Goal: Task Accomplishment & Management: Complete application form

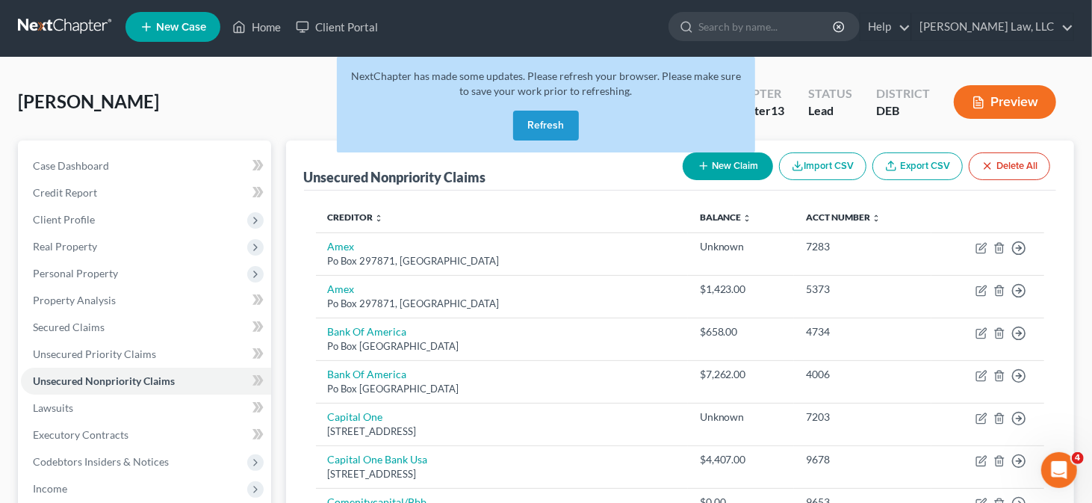
click at [562, 143] on div "NextChapter has made some updates. Please refresh your browser. Please make sur…" at bounding box center [546, 105] width 418 height 96
click at [550, 127] on button "Refresh" at bounding box center [546, 126] width 66 height 30
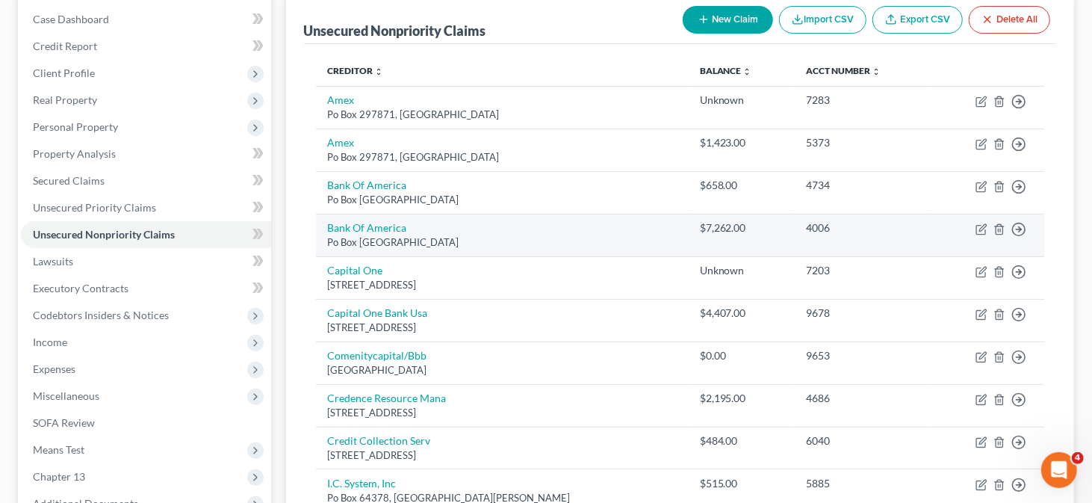
scroll to position [224, 0]
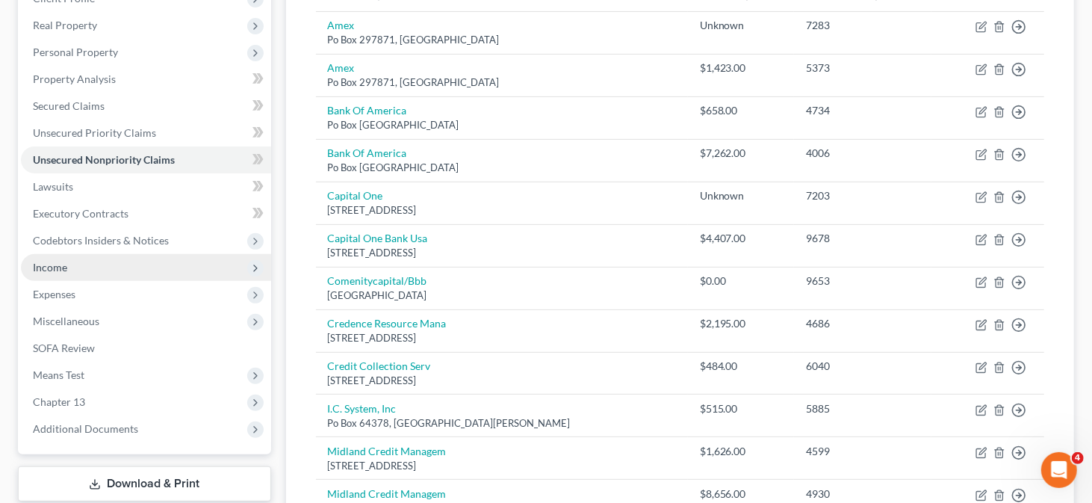
click at [60, 272] on span "Income" at bounding box center [50, 267] width 34 height 13
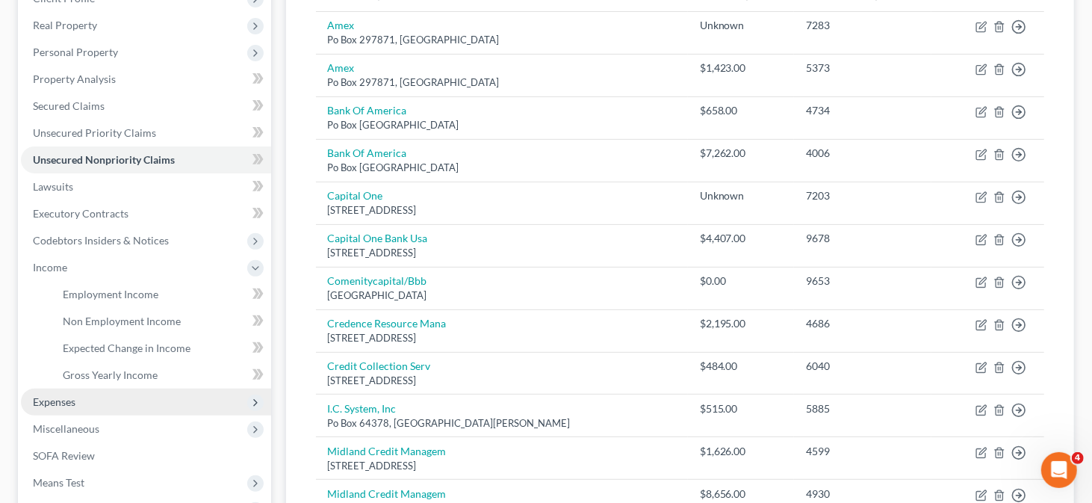
click at [117, 405] on span "Expenses" at bounding box center [146, 401] width 250 height 27
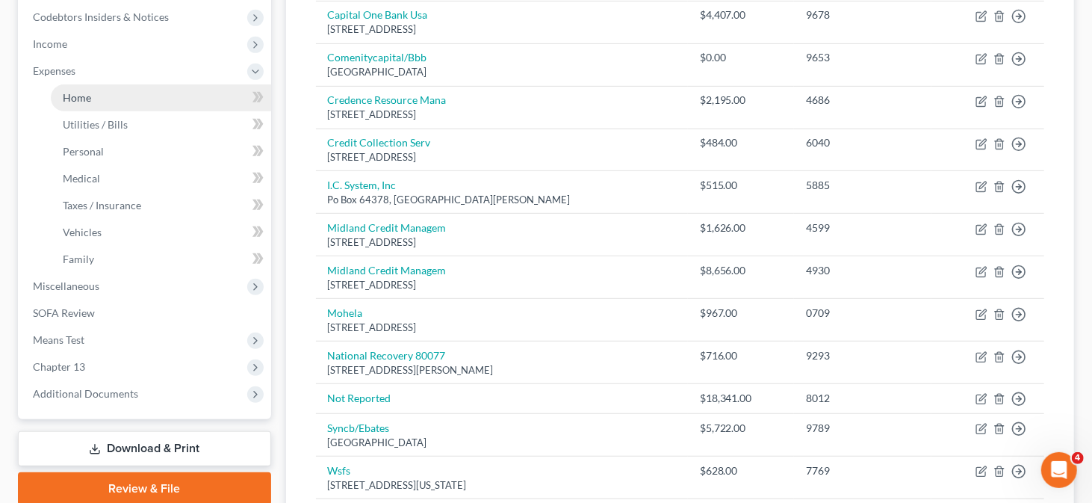
scroll to position [448, 0]
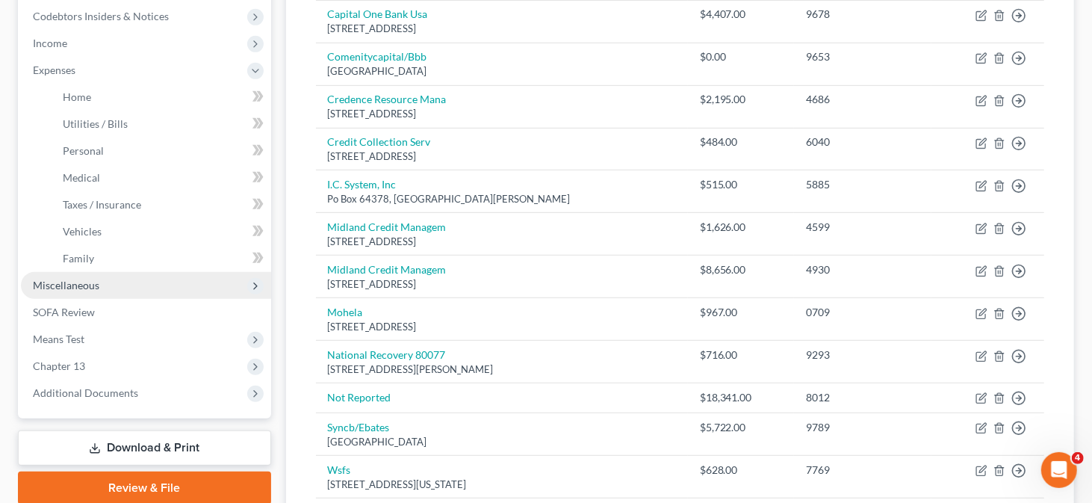
click at [143, 283] on span "Miscellaneous" at bounding box center [146, 285] width 250 height 27
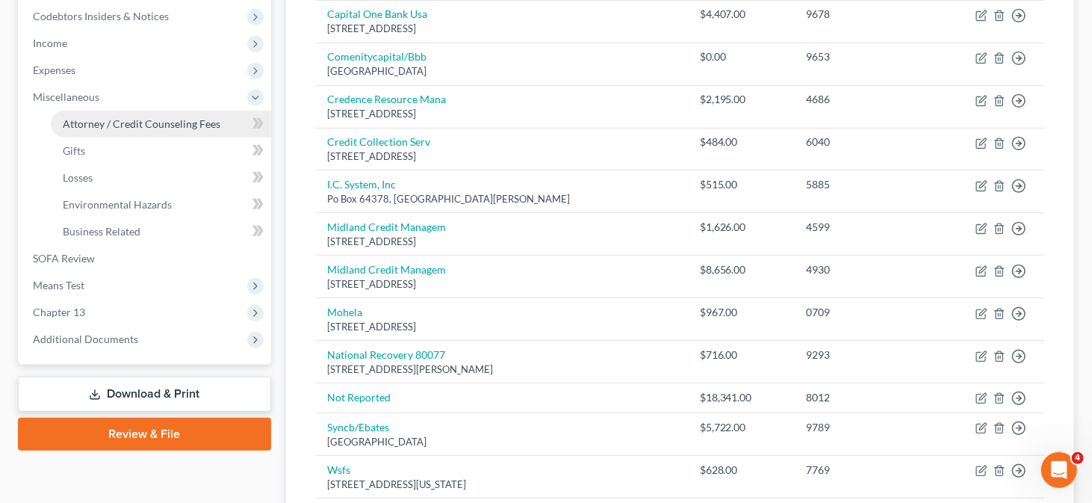
click at [169, 114] on link "Attorney / Credit Counseling Fees" at bounding box center [161, 124] width 220 height 27
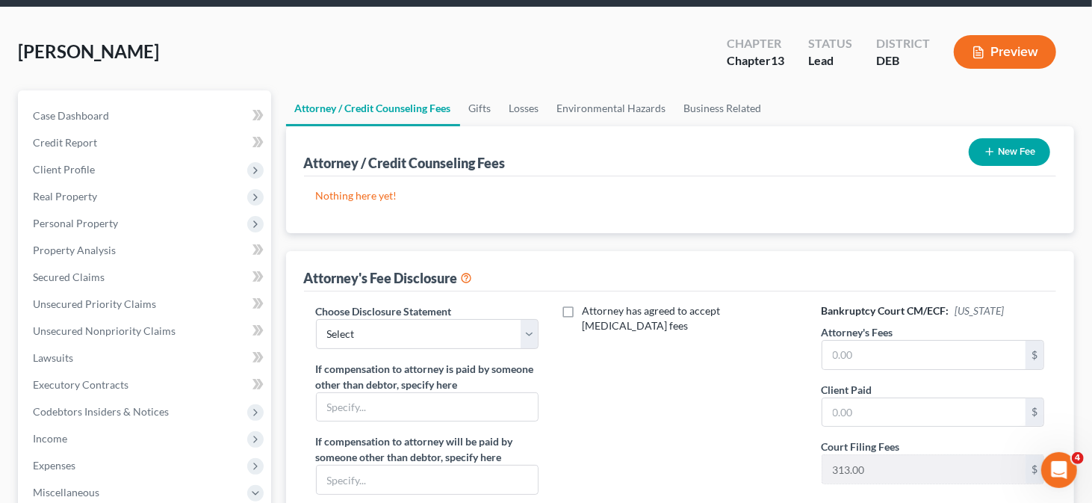
scroll to position [75, 0]
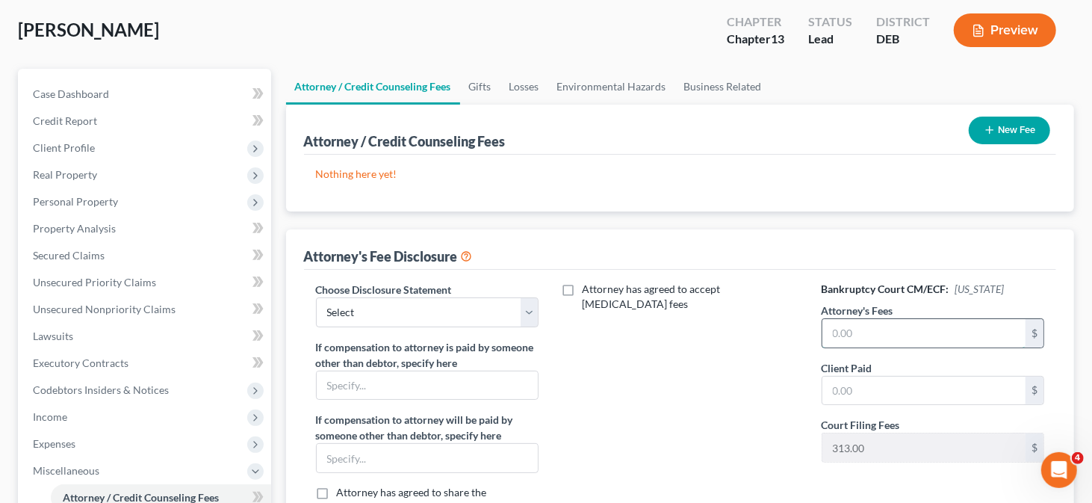
click at [849, 336] on input "text" at bounding box center [924, 333] width 204 height 28
type input "5,000"
click at [851, 392] on input "text" at bounding box center [924, 391] width 204 height 28
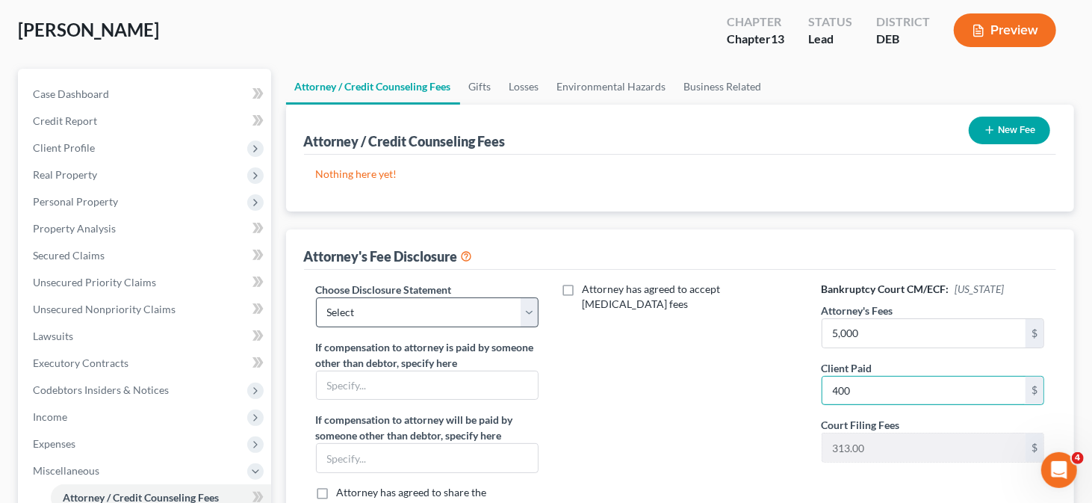
type input "400"
click at [356, 313] on select "Select Attorney" at bounding box center [427, 312] width 223 height 30
select select "0"
click at [316, 297] on select "Select Attorney" at bounding box center [427, 312] width 223 height 30
click at [1000, 134] on button "New Fee" at bounding box center [1009, 131] width 81 height 28
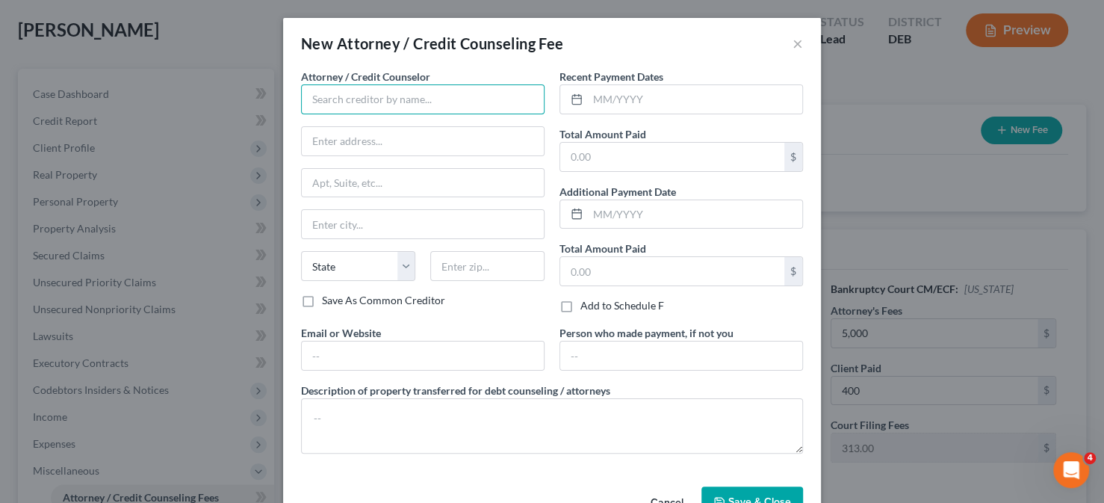
click at [400, 99] on input "text" at bounding box center [423, 99] width 244 height 30
type input "[PERSON_NAME] Law, LLC"
click at [577, 163] on input "text" at bounding box center [672, 157] width 224 height 28
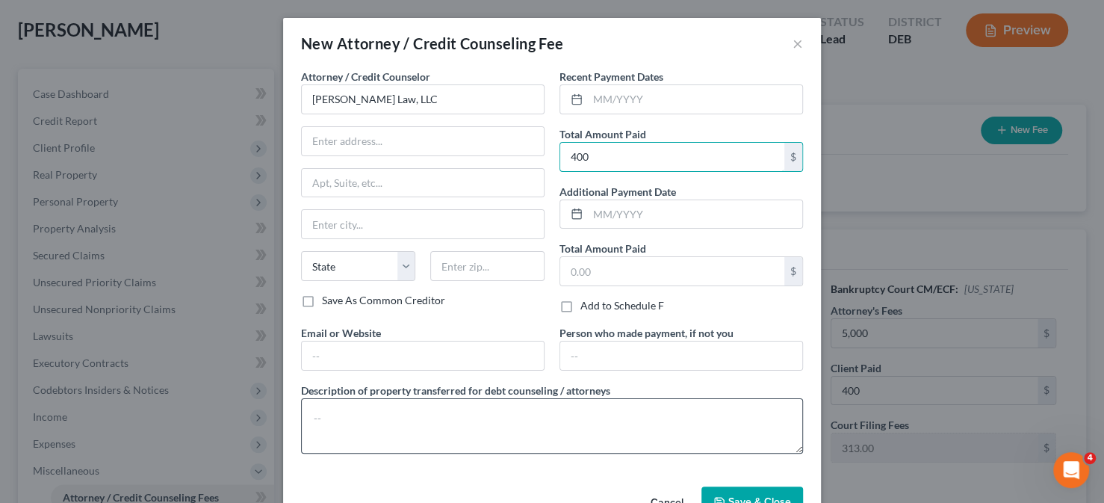
type input "400"
click at [359, 413] on textarea at bounding box center [552, 425] width 502 height 55
type textarea "Attorney Fees"
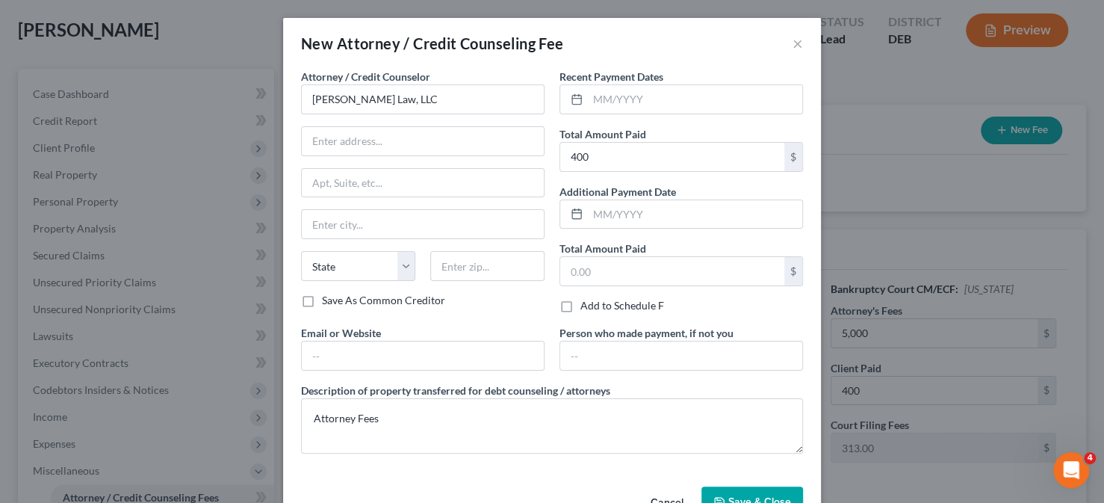
click at [762, 497] on span "Save & Close" at bounding box center [759, 501] width 63 height 13
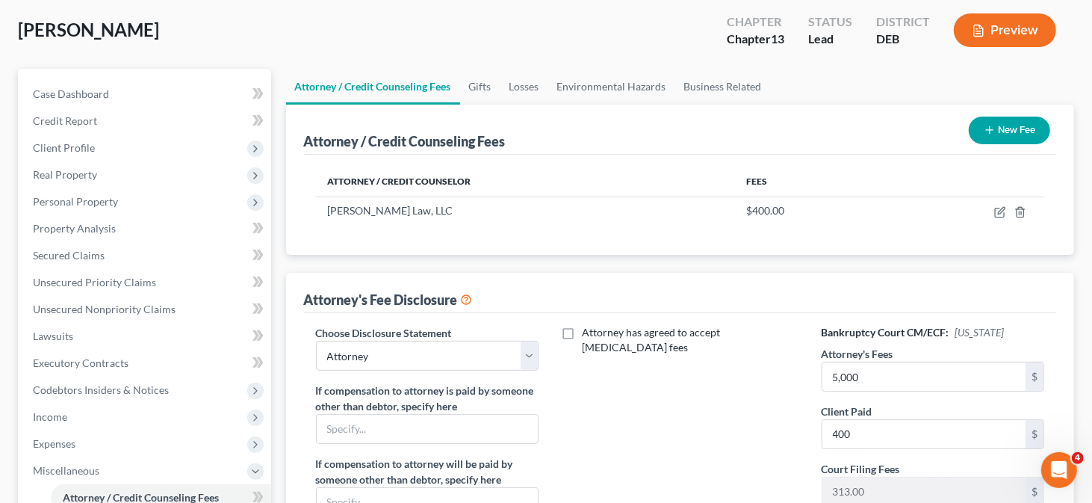
click at [1014, 131] on button "New Fee" at bounding box center [1009, 131] width 81 height 28
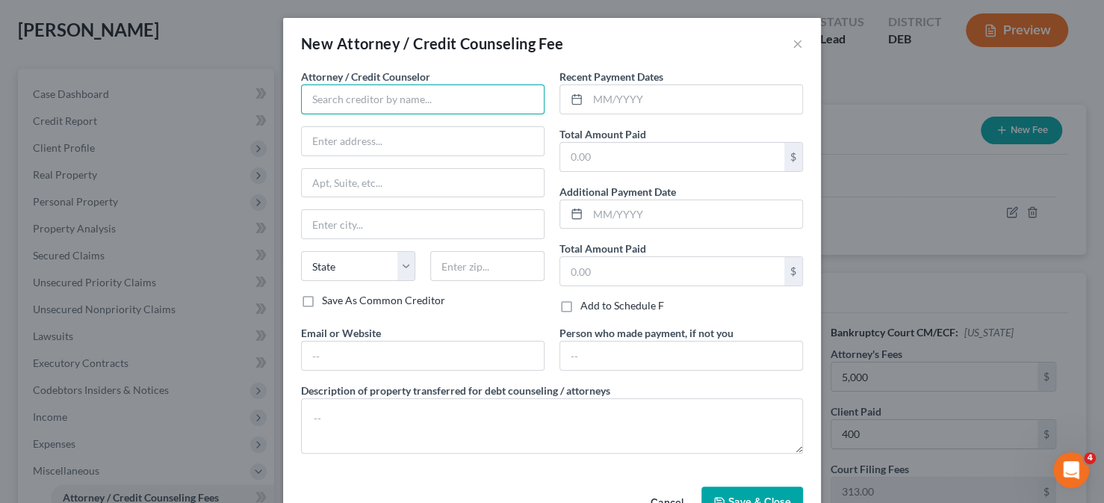
click at [392, 101] on input "text" at bounding box center [423, 99] width 244 height 30
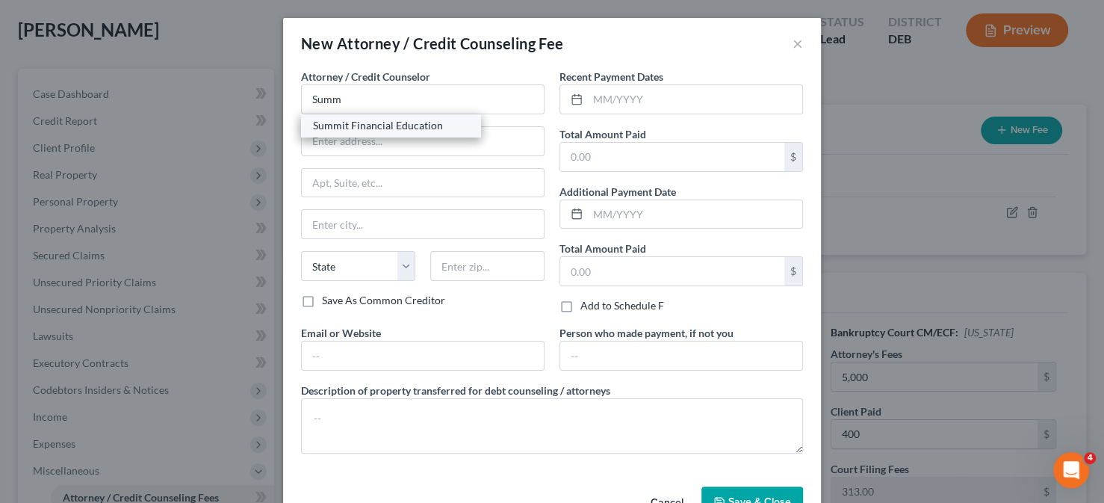
click at [371, 123] on div "Summit Financial Education" at bounding box center [390, 125] width 155 height 15
type input "Summit Financial Education"
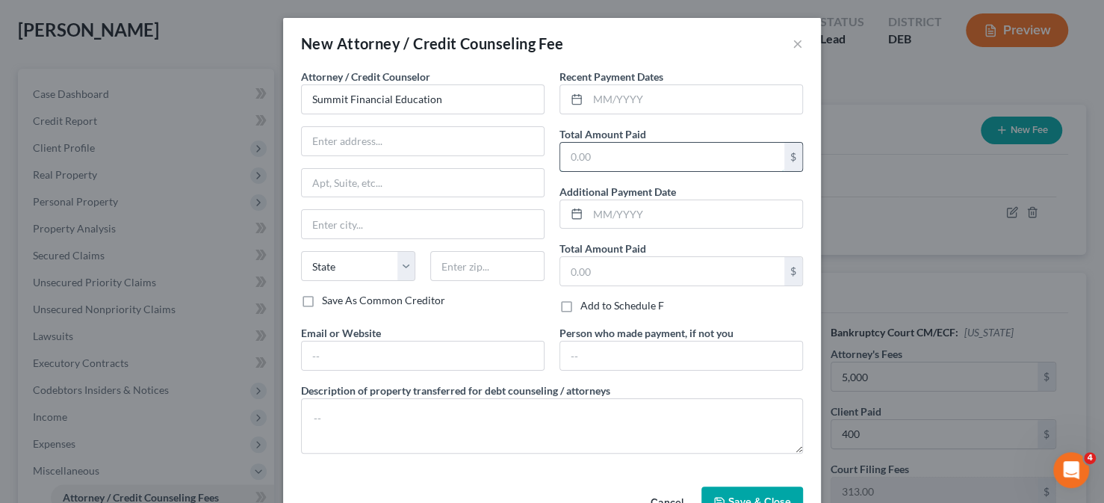
click at [645, 160] on input "text" at bounding box center [672, 157] width 224 height 28
type input "14.95"
click at [366, 341] on input "text" at bounding box center [423, 355] width 242 height 28
type input "www.summitfe.org"
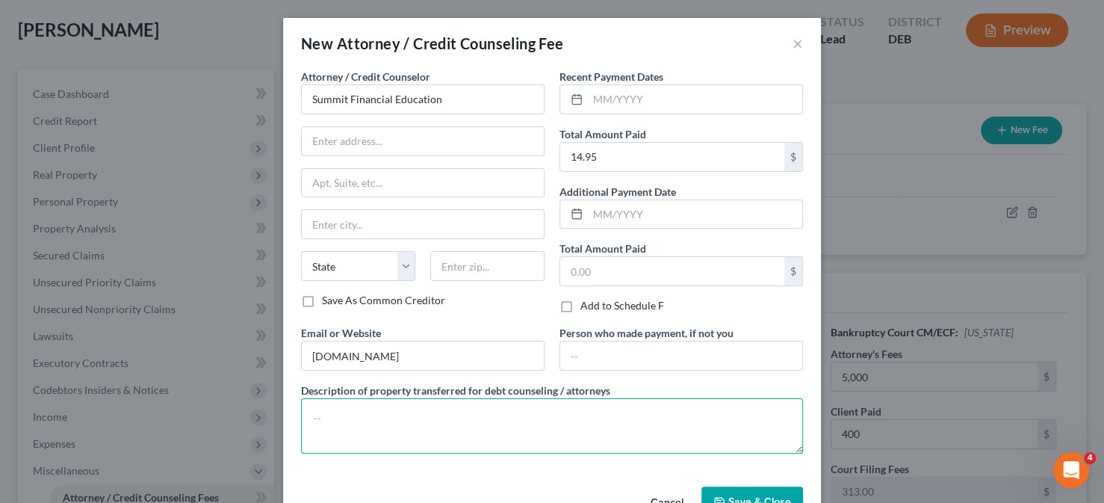
click at [403, 403] on textarea at bounding box center [552, 425] width 502 height 55
type textarea "Prefiling Credit Counseling"
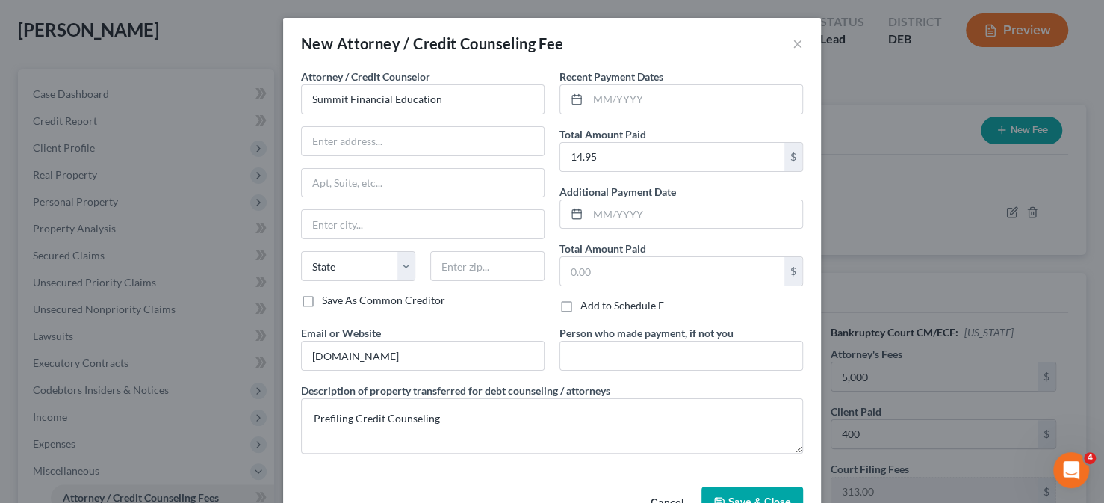
click at [765, 500] on span "Save & Close" at bounding box center [759, 501] width 63 height 13
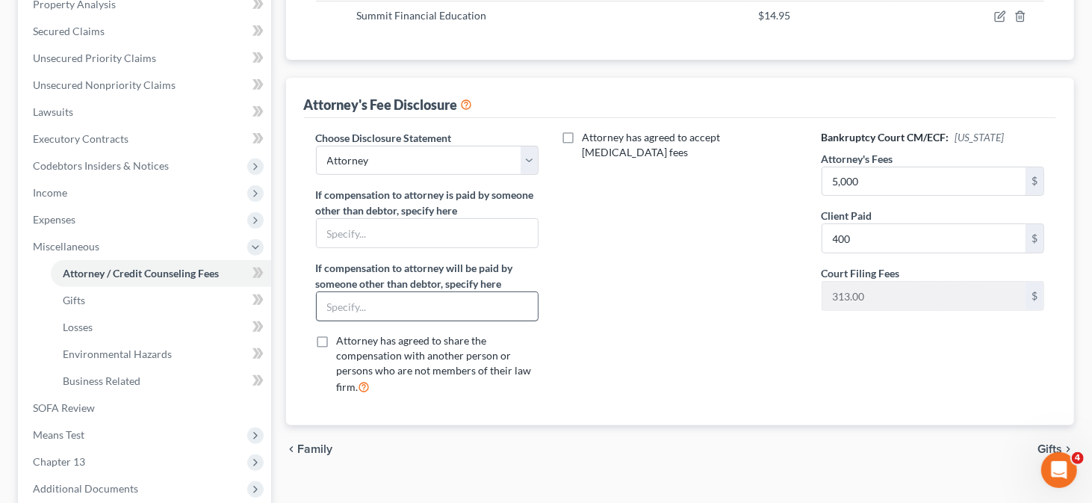
scroll to position [448, 0]
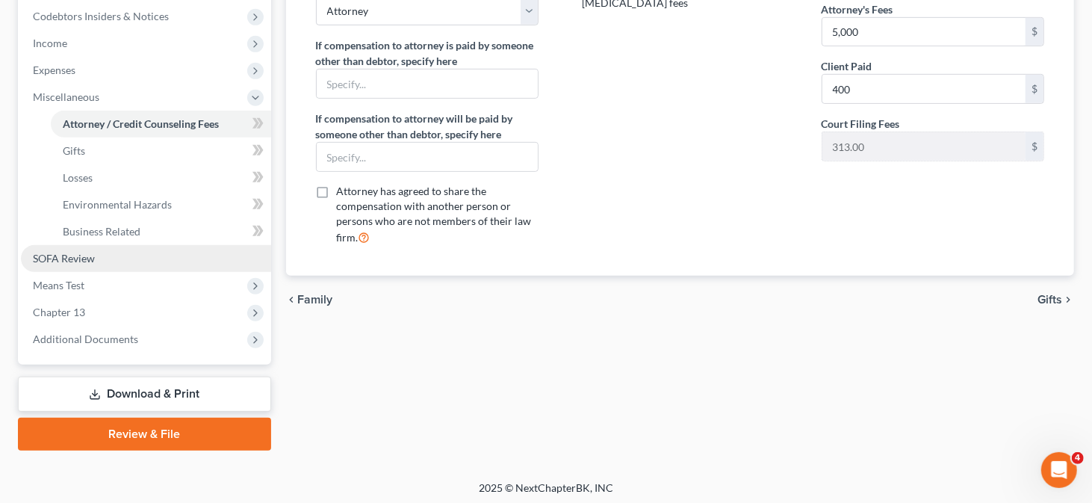
click at [109, 261] on link "SOFA Review" at bounding box center [146, 258] width 250 height 27
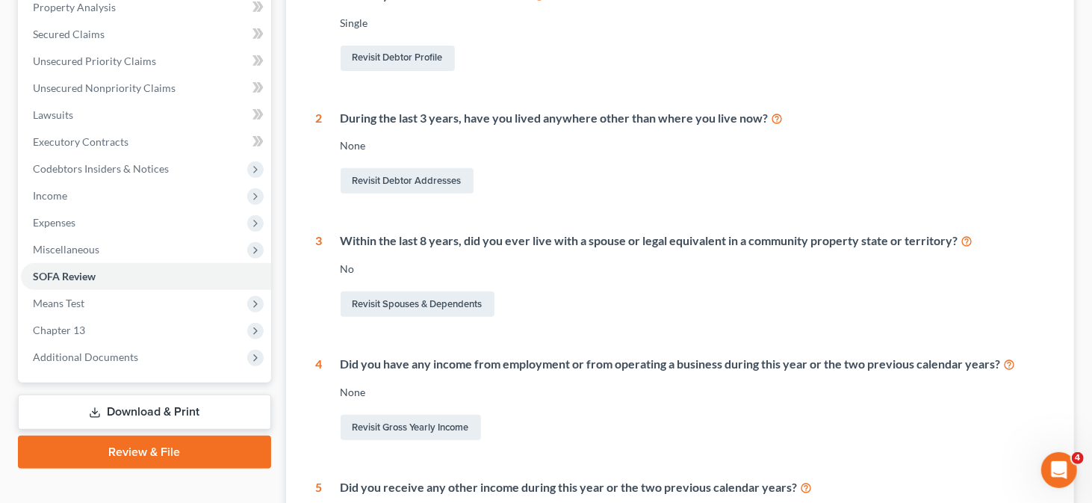
scroll to position [299, 0]
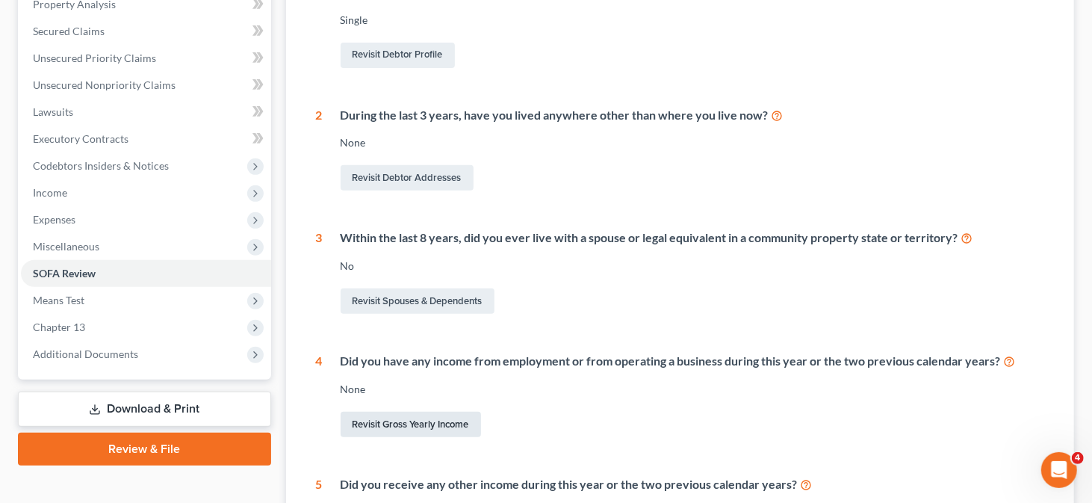
drag, startPoint x: 397, startPoint y: 427, endPoint x: 394, endPoint y: 420, distance: 8.0
click at [397, 427] on link "Revisit Gross Yearly Income" at bounding box center [411, 424] width 140 height 25
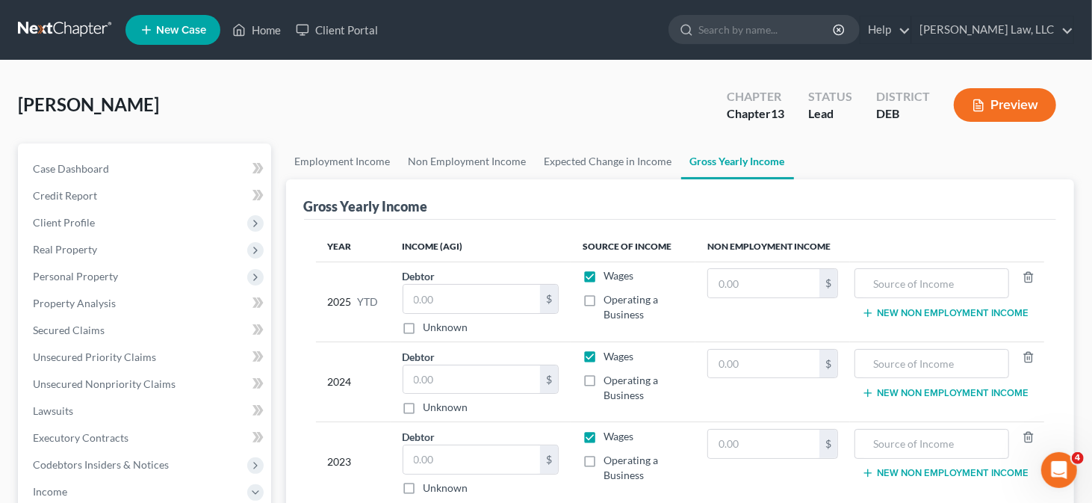
click at [424, 327] on label "Unknown" at bounding box center [446, 327] width 45 height 15
click at [430, 327] on input "Unknown" at bounding box center [435, 325] width 10 height 10
checkbox input "true"
type input "0.00"
click at [424, 406] on label "Unknown" at bounding box center [446, 407] width 45 height 15
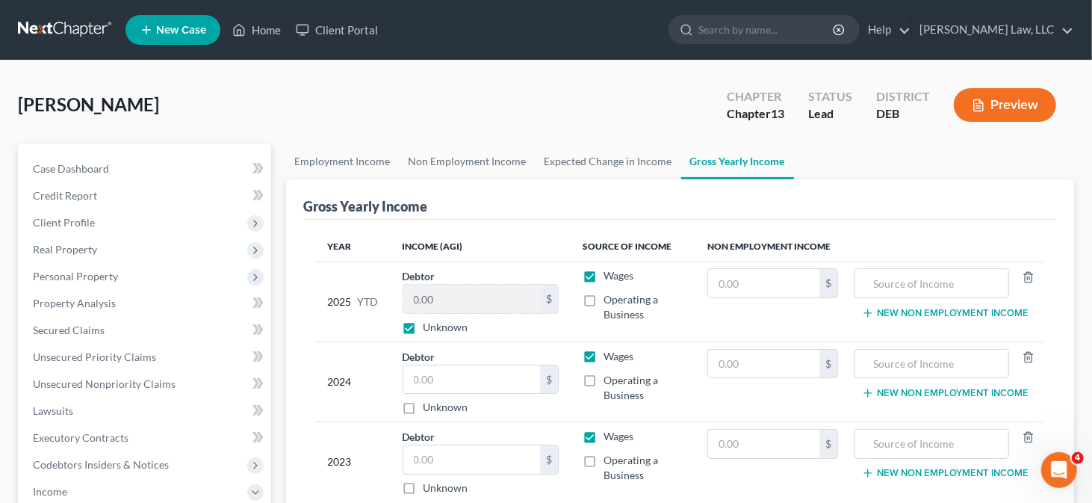
click at [430, 406] on input "Unknown" at bounding box center [435, 405] width 10 height 10
checkbox input "true"
type input "0.00"
click at [456, 462] on input "text" at bounding box center [471, 459] width 137 height 28
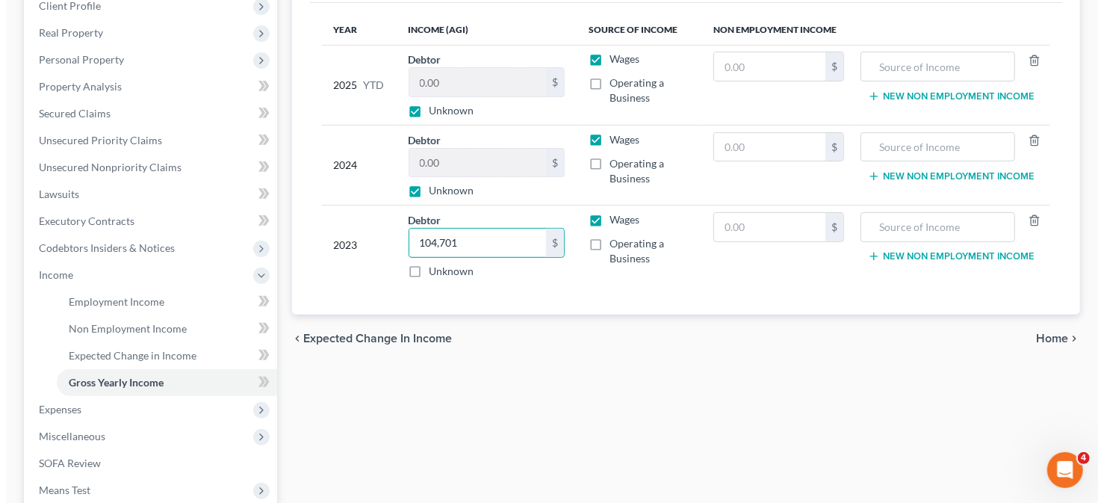
scroll to position [299, 0]
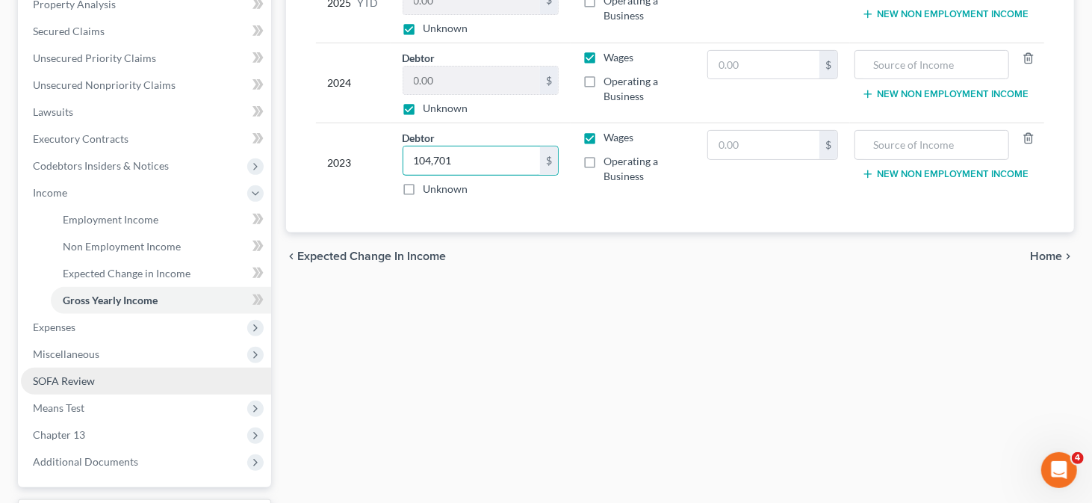
type input "104,701"
click at [63, 385] on span "SOFA Review" at bounding box center [64, 380] width 62 height 13
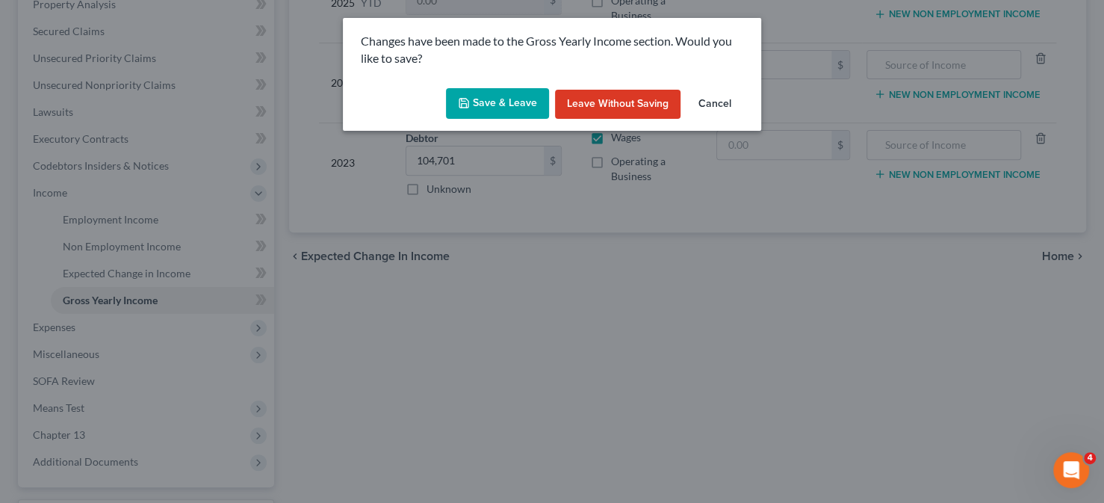
click at [478, 102] on button "Save & Leave" at bounding box center [497, 103] width 103 height 31
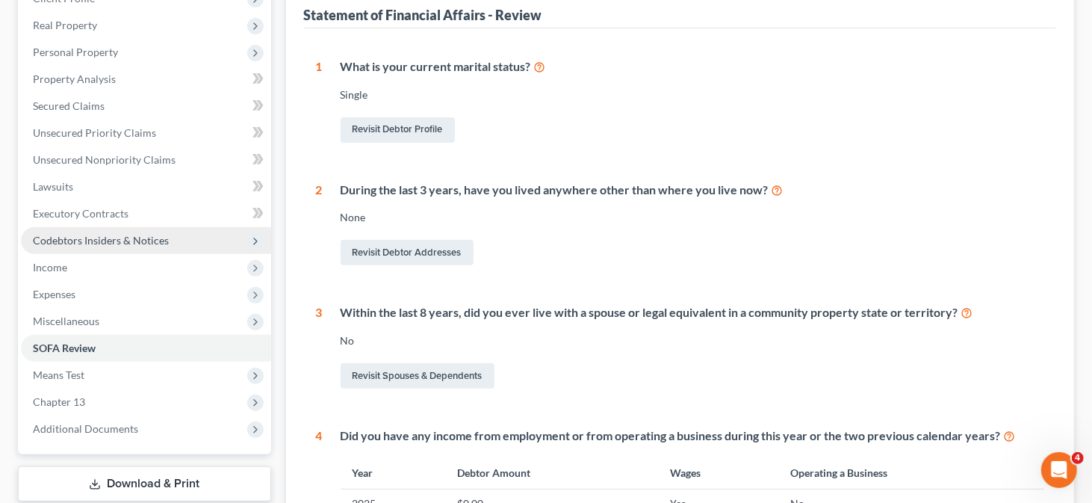
scroll to position [149, 0]
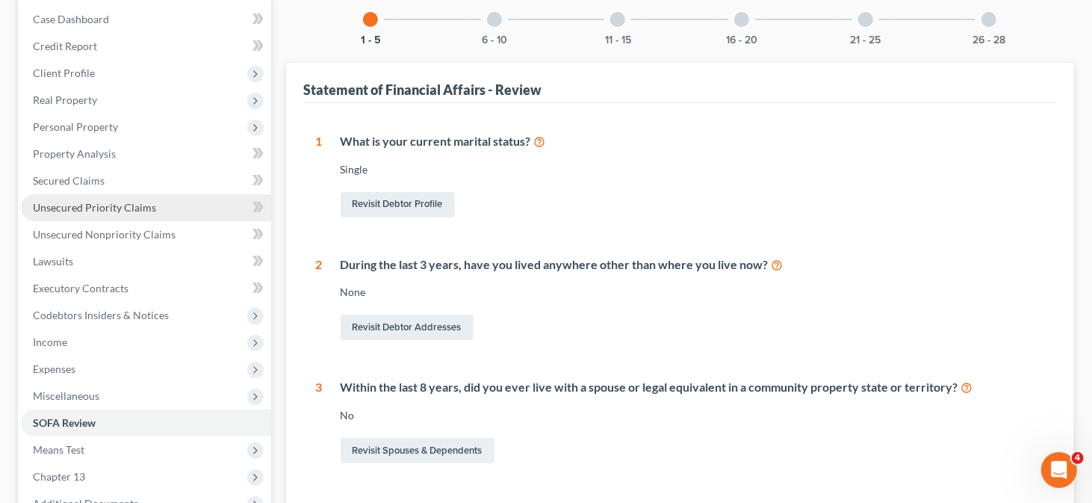
click at [96, 214] on link "Unsecured Priority Claims" at bounding box center [146, 207] width 250 height 27
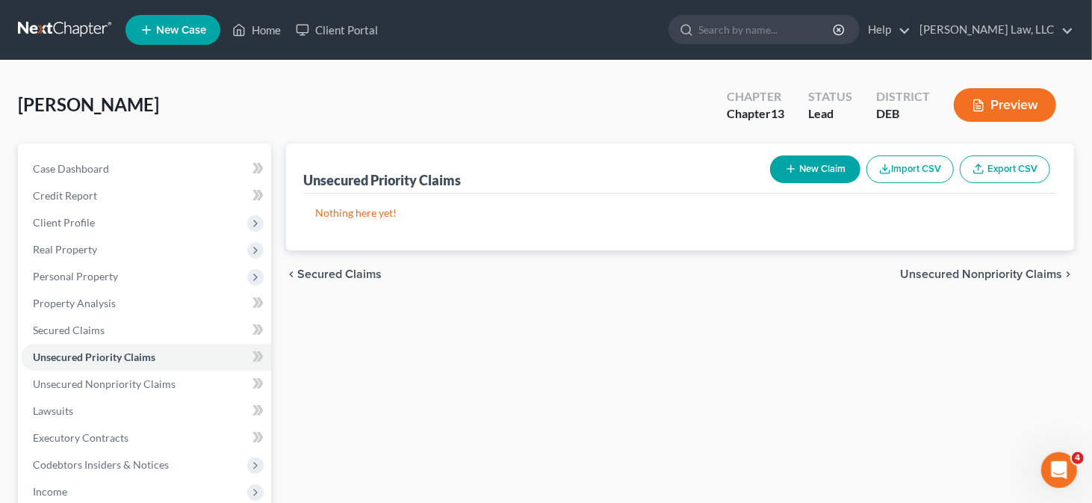
click at [779, 162] on button "New Claim" at bounding box center [815, 169] width 90 height 28
select select "0"
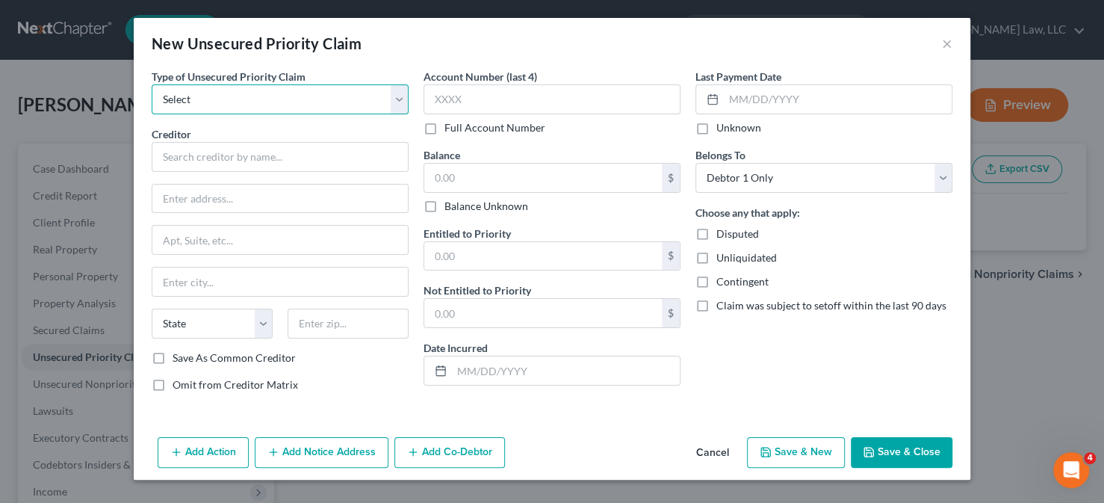
click at [241, 108] on select "Select Taxes & Other Government Units Domestic Support Obligations Extensions o…" at bounding box center [280, 99] width 257 height 30
select select "0"
click at [152, 84] on select "Select Taxes & Other Government Units Domestic Support Obligations Extensions o…" at bounding box center [280, 99] width 257 height 30
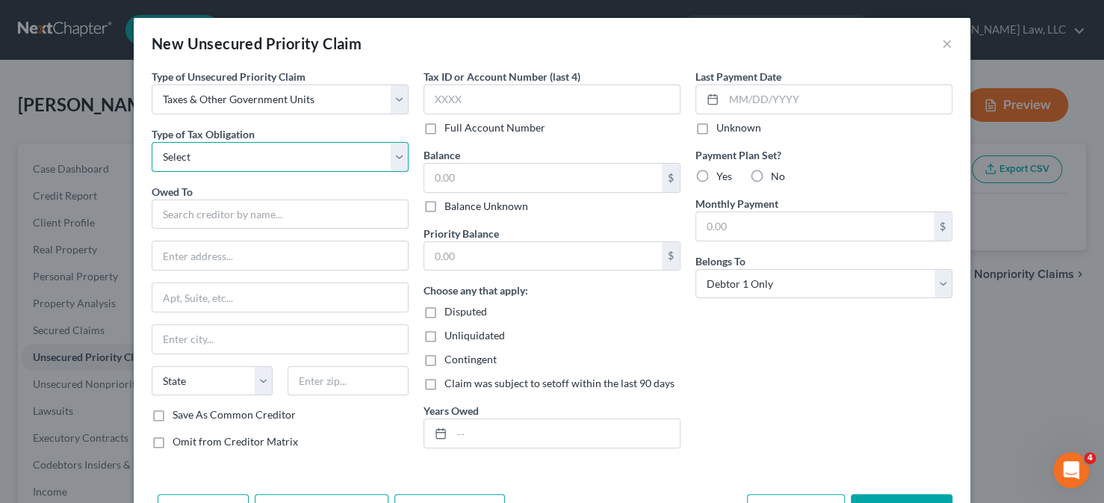
click at [226, 146] on select "Select Federal City State Franchise Tax Board Other" at bounding box center [280, 157] width 257 height 30
select select "0"
click at [152, 142] on select "Select Federal City State Franchise Tax Board Other" at bounding box center [280, 157] width 257 height 30
click at [217, 190] on div "Owed To *" at bounding box center [280, 207] width 257 height 46
click at [220, 208] on input "text" at bounding box center [280, 214] width 257 height 30
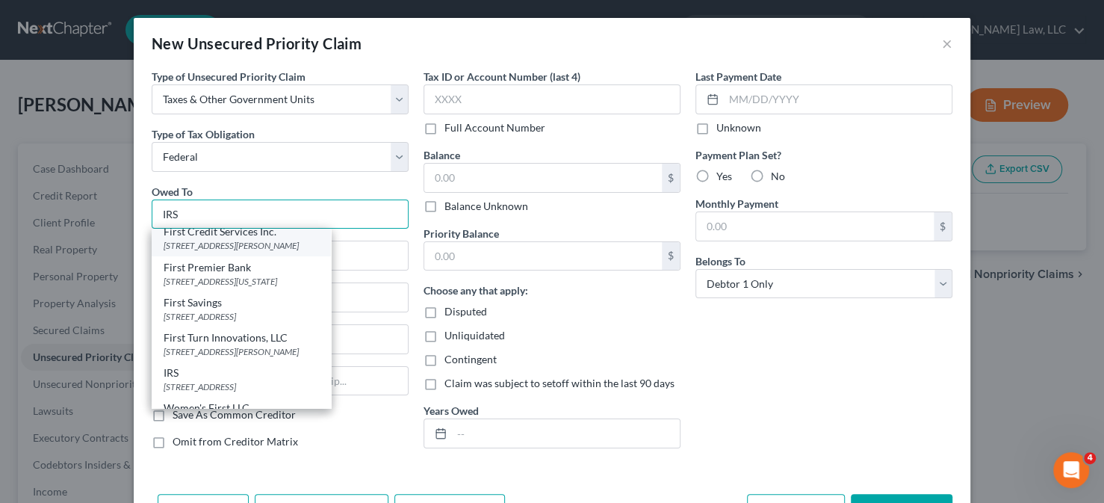
scroll to position [67, 0]
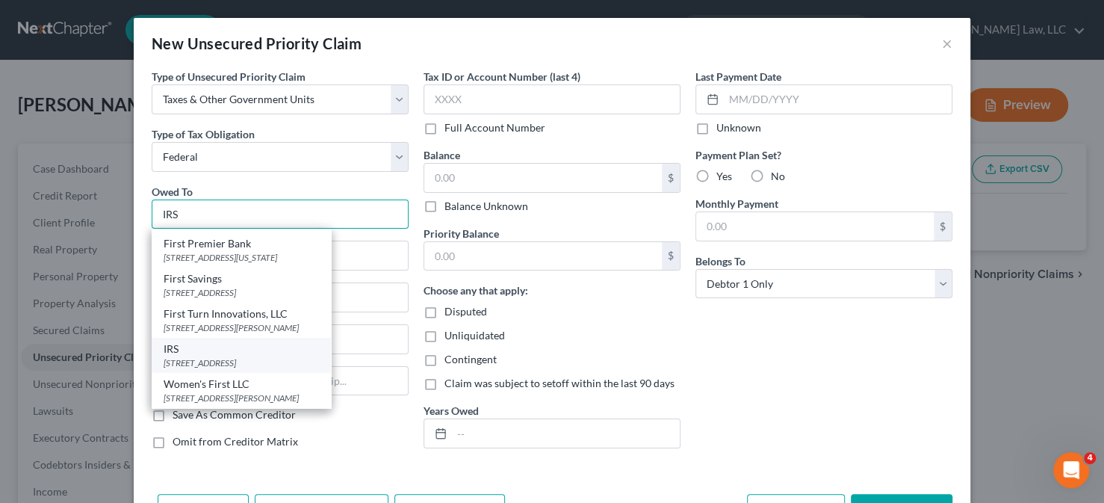
type input "IRS"
click at [219, 350] on div "IRS" at bounding box center [241, 348] width 155 height 15
type input "PO Box 7346"
type input "Philadelphia"
select select "39"
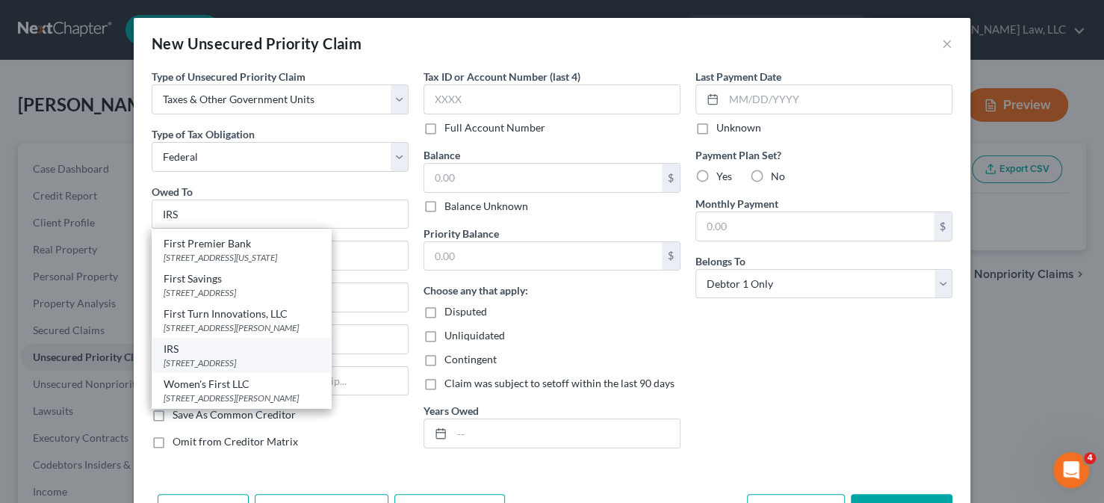
type input "19101"
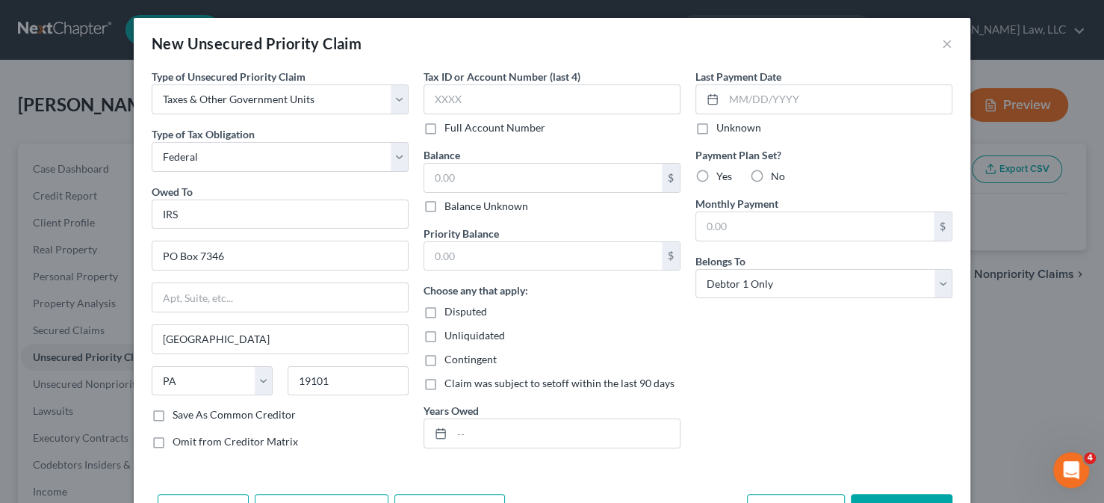
scroll to position [0, 0]
click at [465, 202] on label "Balance Unknown" at bounding box center [486, 206] width 84 height 15
click at [460, 202] on input "Balance Unknown" at bounding box center [455, 204] width 10 height 10
checkbox input "true"
type input "0.00"
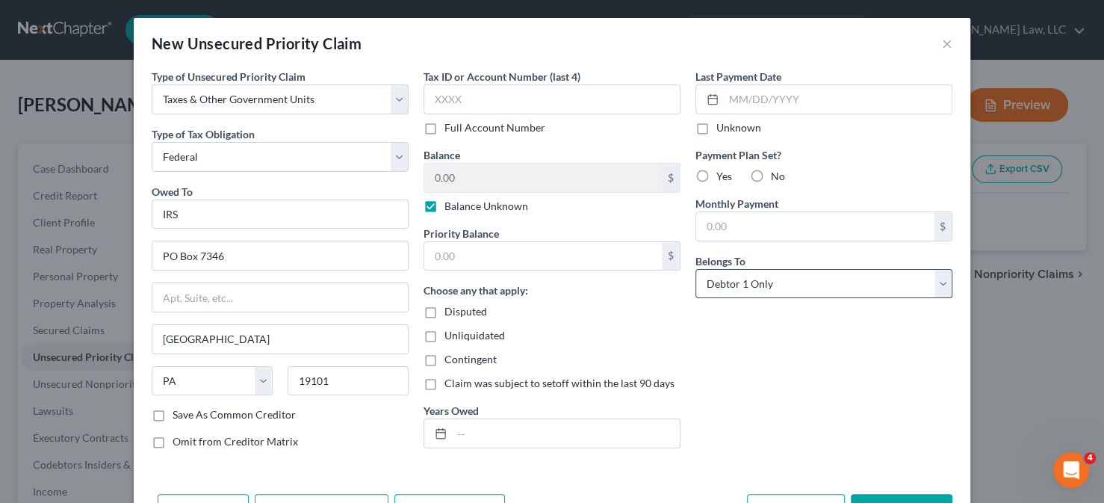
scroll to position [49, 0]
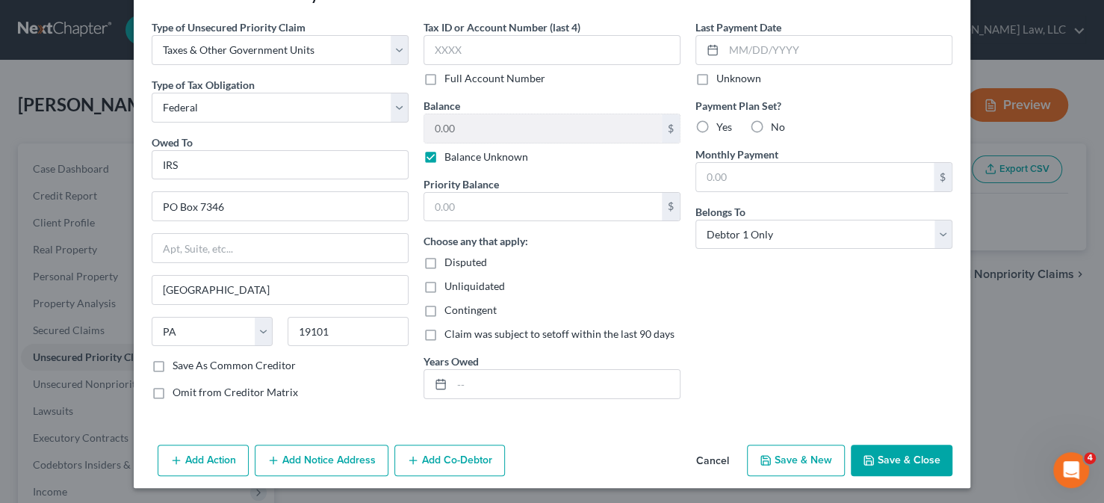
click at [870, 450] on button "Save & Close" at bounding box center [902, 459] width 102 height 31
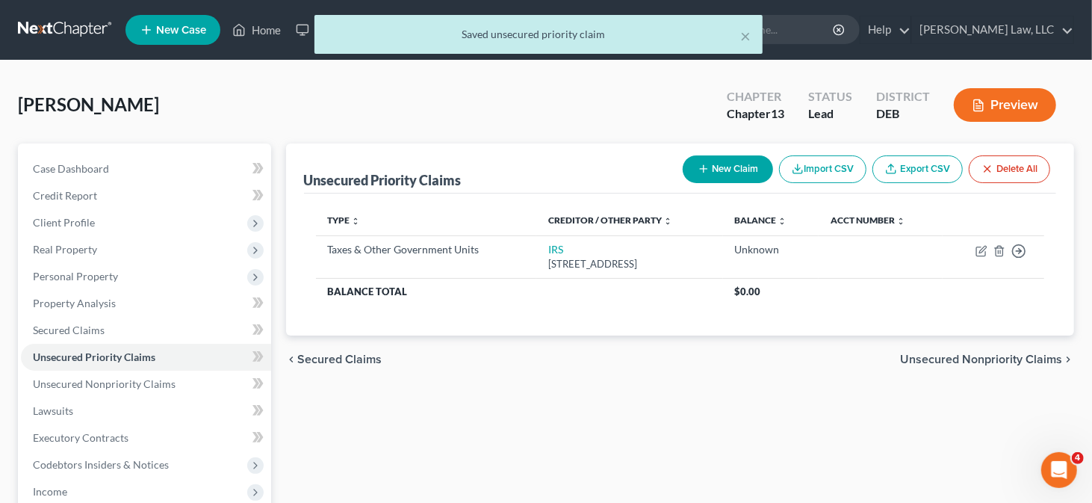
click at [749, 172] on button "New Claim" at bounding box center [728, 169] width 90 height 28
select select "0"
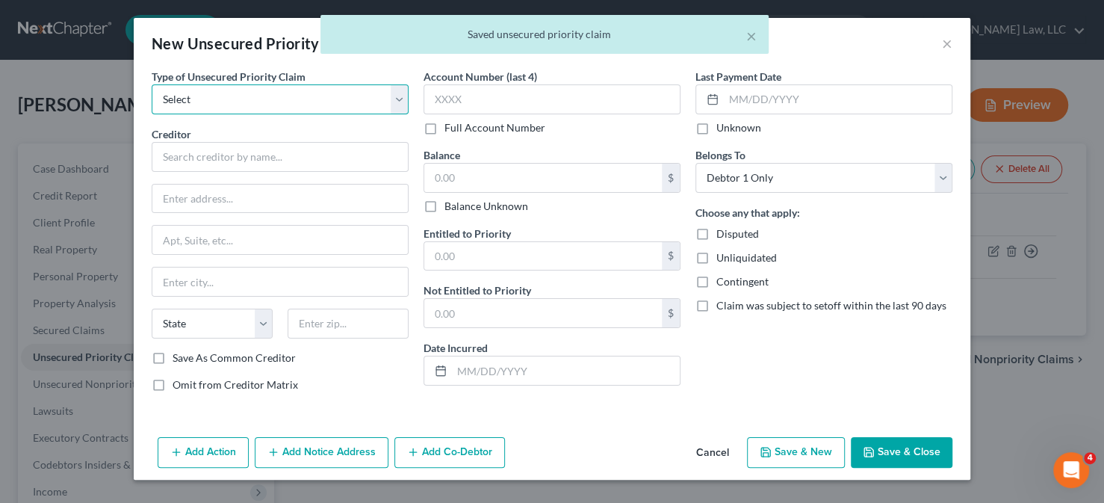
click at [301, 100] on select "Select Taxes & Other Government Units Domestic Support Obligations Extensions o…" at bounding box center [280, 99] width 257 height 30
select select "0"
click at [152, 84] on select "Select Taxes & Other Government Units Domestic Support Obligations Extensions o…" at bounding box center [280, 99] width 257 height 30
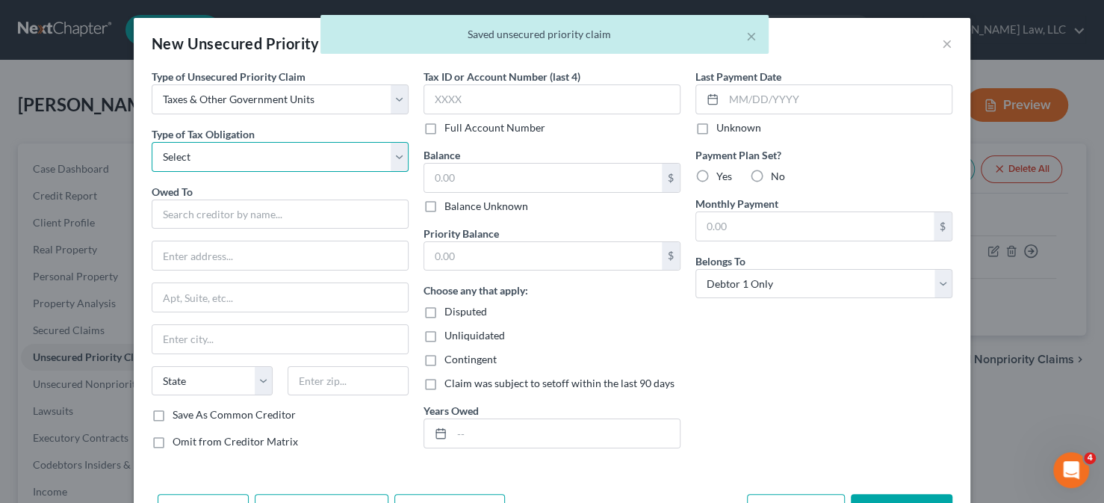
click at [264, 157] on select "Select Federal City State Franchise Tax Board Other" at bounding box center [280, 157] width 257 height 30
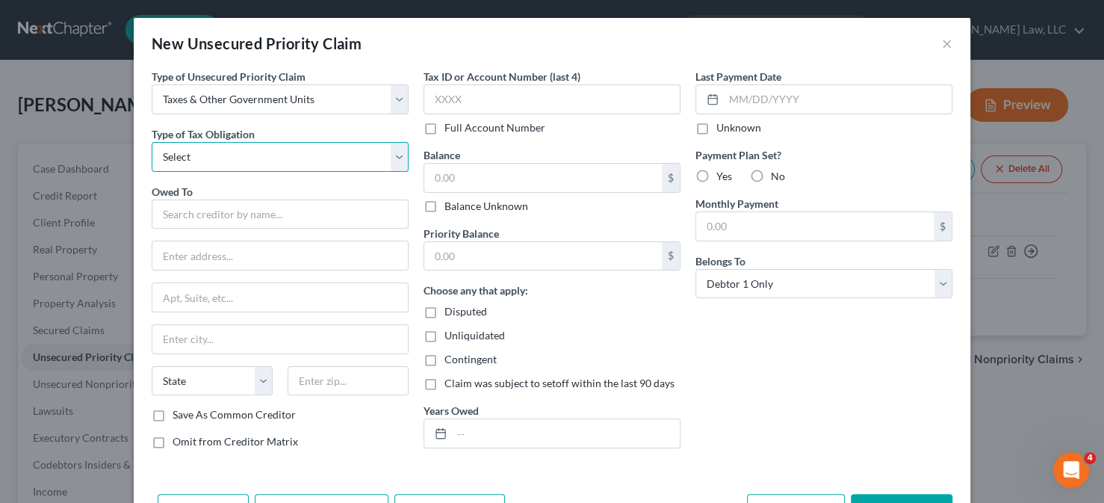
select select "2"
click at [152, 142] on select "Select Federal City State Franchise Tax Board Other" at bounding box center [280, 157] width 257 height 30
click at [224, 202] on input "text" at bounding box center [280, 214] width 257 height 30
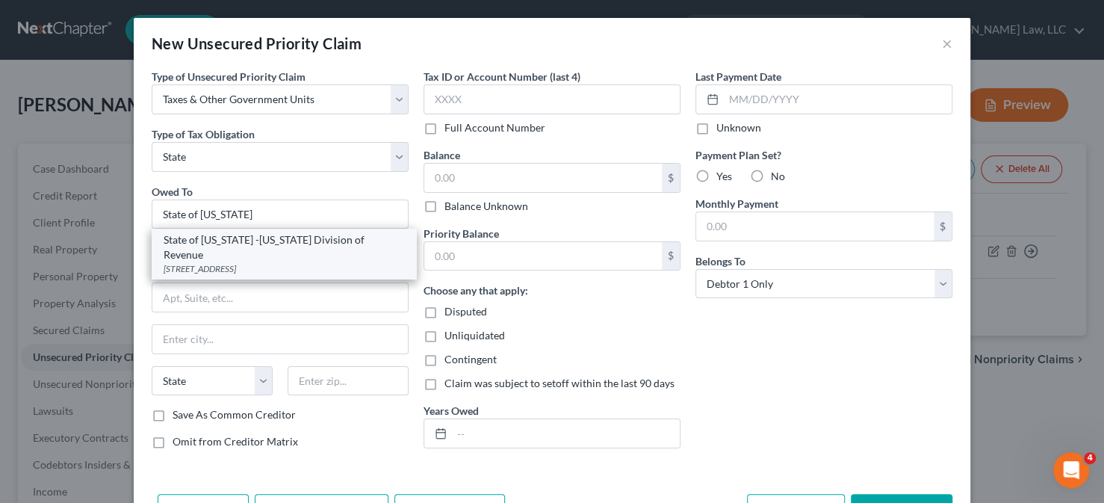
click at [331, 244] on div "State of Delaware -Delaware Division of Revenue" at bounding box center [284, 247] width 241 height 30
type input "State of Delaware -Delaware Division of Revenue"
type input "Po Box 830"
type input "Wilmington"
select select "7"
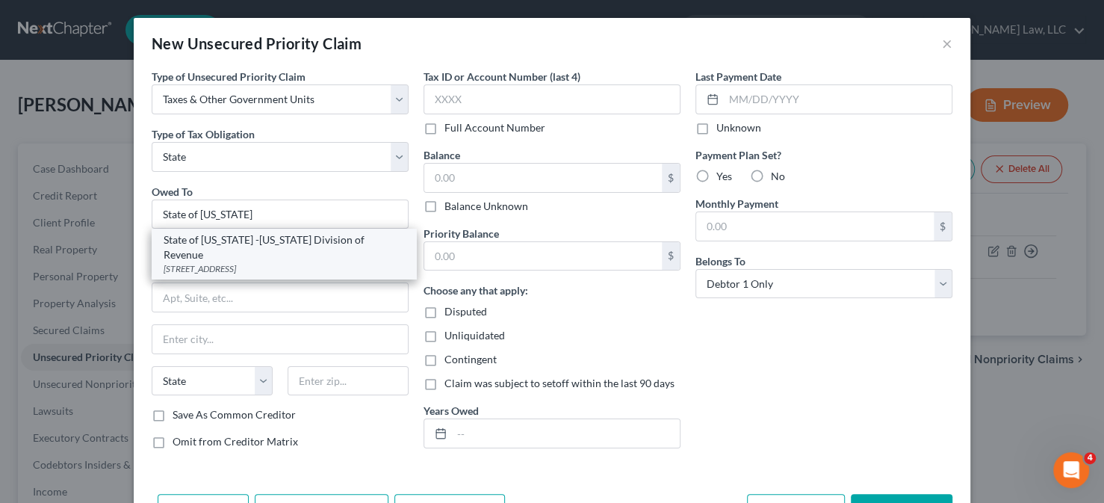
type input "19899"
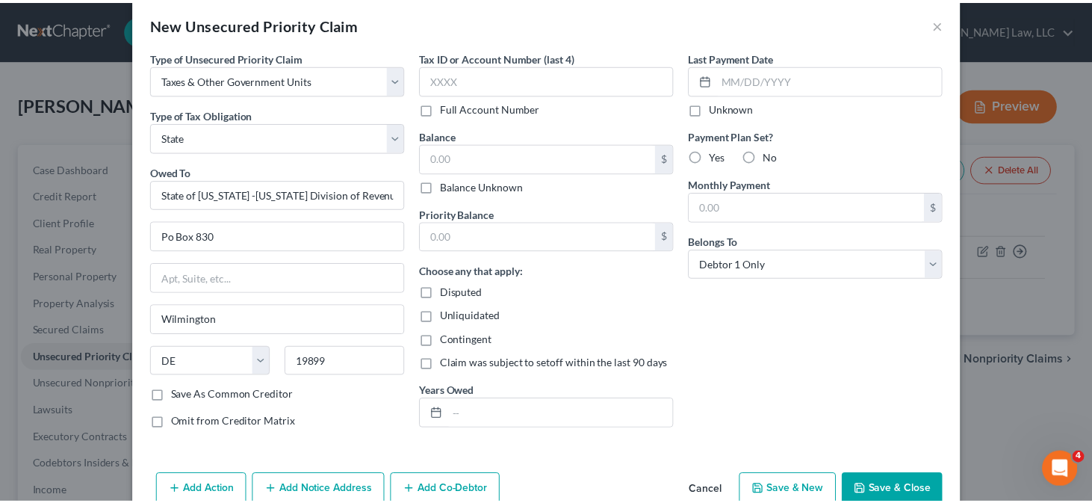
scroll to position [0, 0]
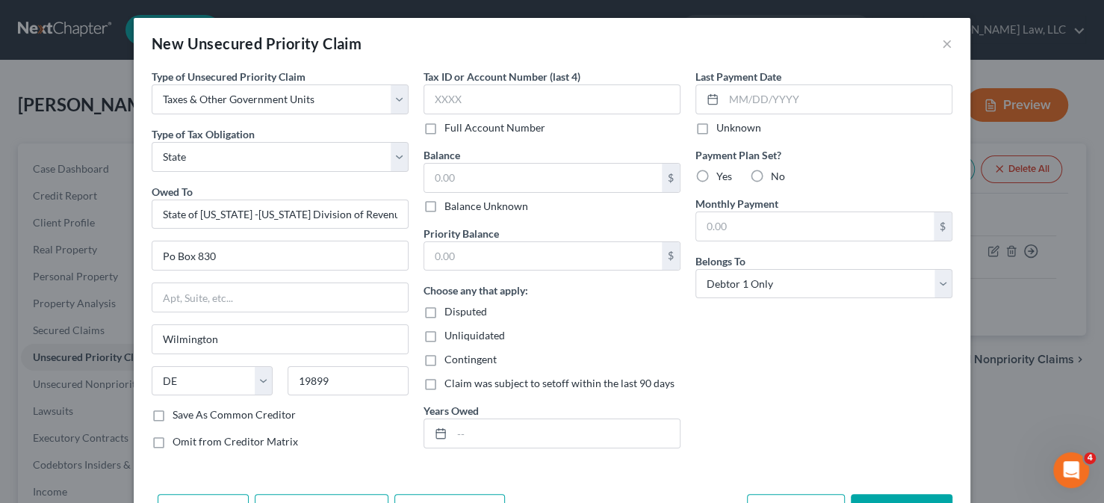
click at [464, 205] on label "Balance Unknown" at bounding box center [486, 206] width 84 height 15
click at [460, 205] on input "Balance Unknown" at bounding box center [455, 204] width 10 height 10
checkbox input "true"
type input "0.00"
click at [877, 494] on button "Save & Close" at bounding box center [902, 509] width 102 height 31
